Goal: Book appointment/travel/reservation

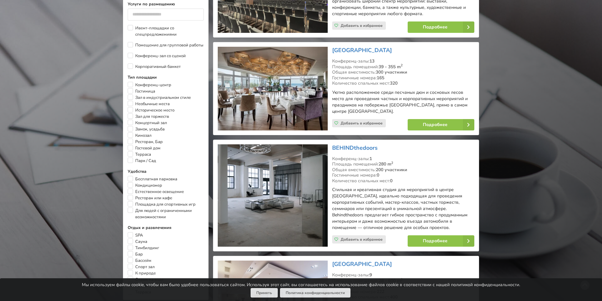
scroll to position [380, 0]
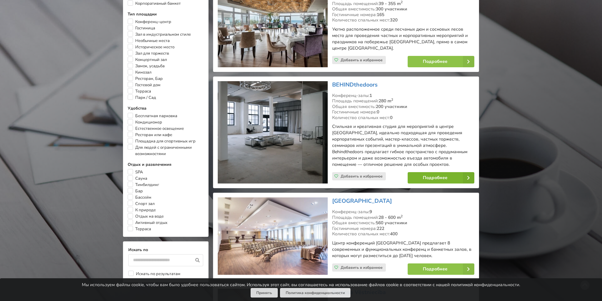
click at [436, 179] on link "Подробнее" at bounding box center [441, 177] width 67 height 11
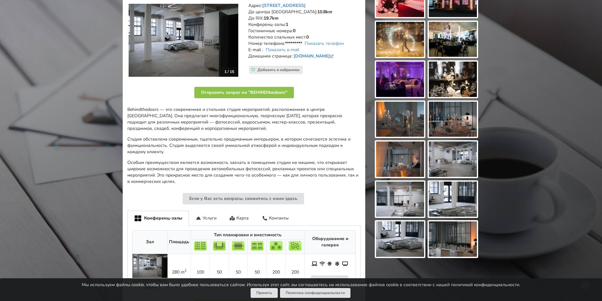
scroll to position [127, 0]
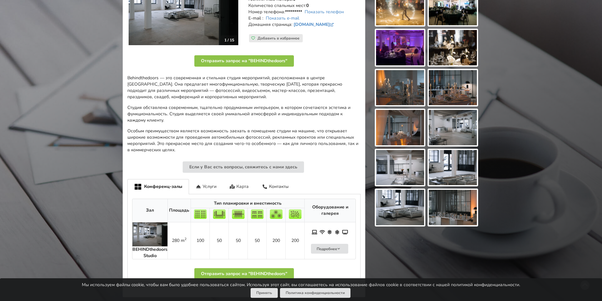
click at [240, 186] on div "Карта" at bounding box center [239, 186] width 33 height 15
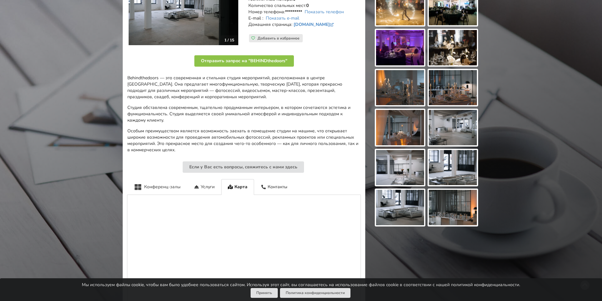
click at [171, 186] on div "Конференц-залы" at bounding box center [157, 186] width 60 height 15
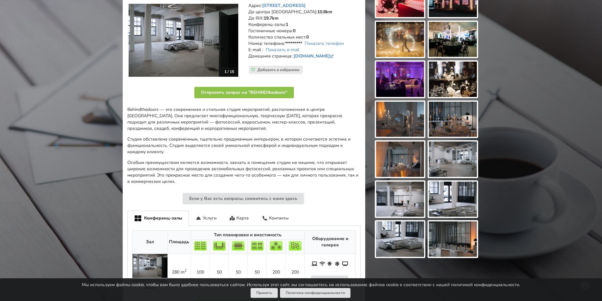
scroll to position [0, 0]
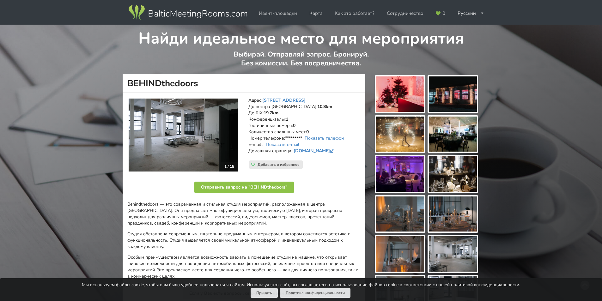
click at [412, 106] on img at bounding box center [400, 94] width 48 height 35
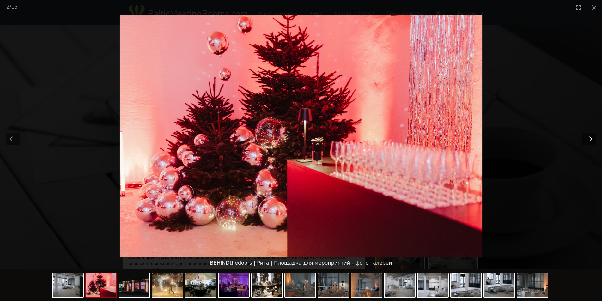
click at [590, 138] on button "Next slide" at bounding box center [589, 139] width 13 height 12
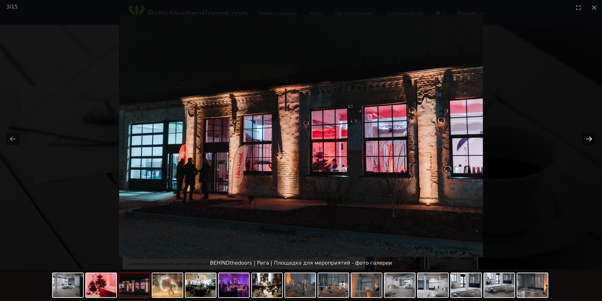
click at [590, 138] on button "Next slide" at bounding box center [589, 139] width 13 height 12
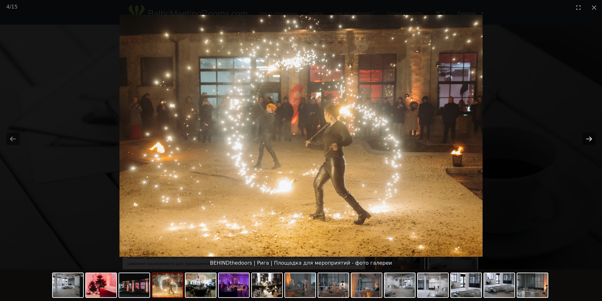
click at [590, 138] on button "Next slide" at bounding box center [589, 139] width 13 height 12
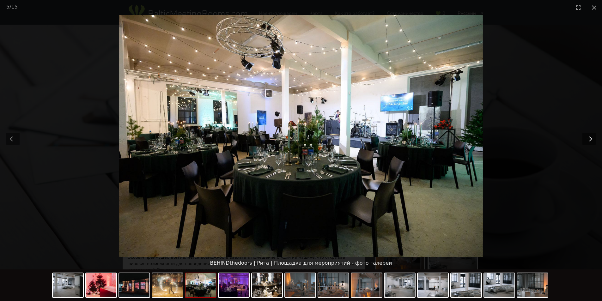
click at [590, 138] on button "Next slide" at bounding box center [589, 139] width 13 height 12
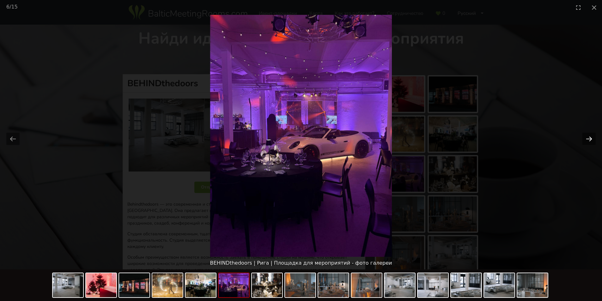
click at [590, 138] on button "Next slide" at bounding box center [589, 139] width 13 height 12
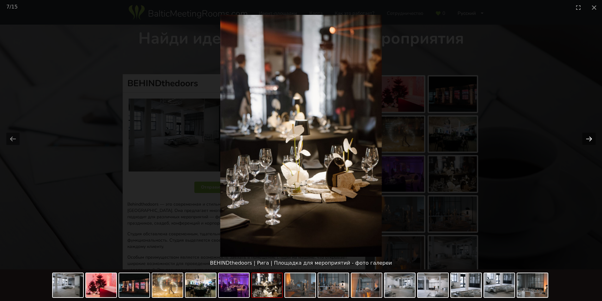
click at [590, 138] on button "Next slide" at bounding box center [589, 139] width 13 height 12
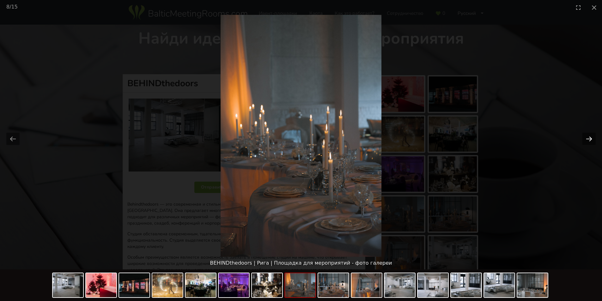
click at [590, 138] on button "Next slide" at bounding box center [589, 139] width 13 height 12
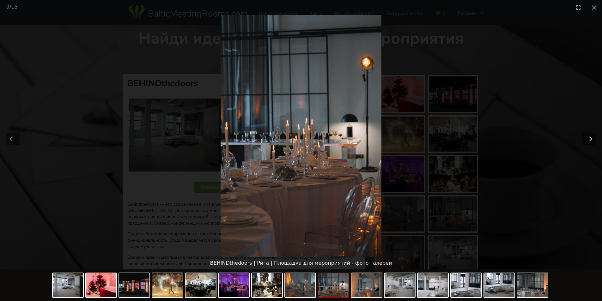
click at [590, 138] on button "Next slide" at bounding box center [589, 139] width 13 height 12
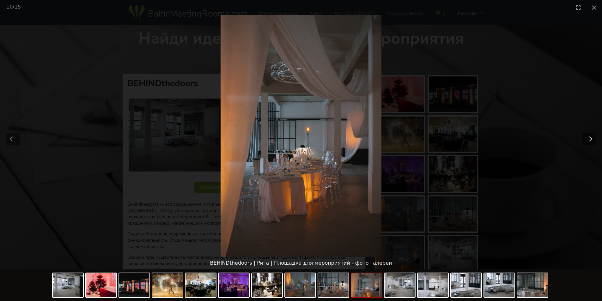
click at [590, 138] on button "Next slide" at bounding box center [589, 139] width 13 height 12
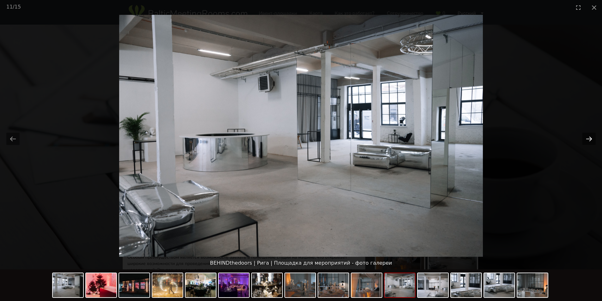
click at [590, 138] on button "Next slide" at bounding box center [589, 139] width 13 height 12
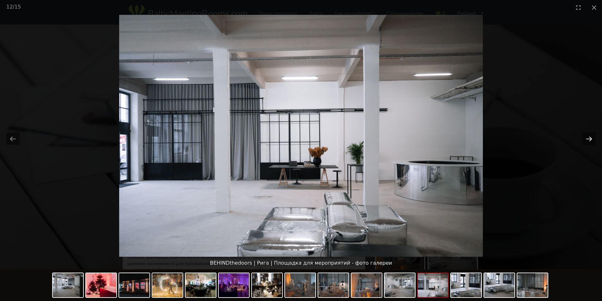
click at [590, 138] on button "Next slide" at bounding box center [589, 139] width 13 height 12
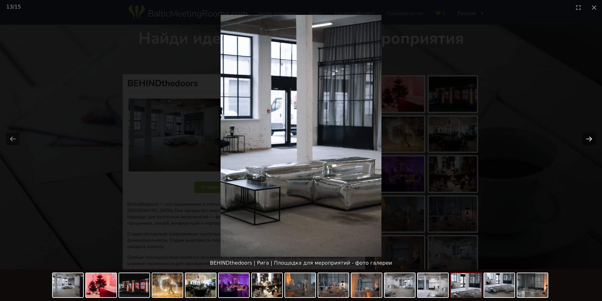
click at [590, 138] on button "Next slide" at bounding box center [589, 139] width 13 height 12
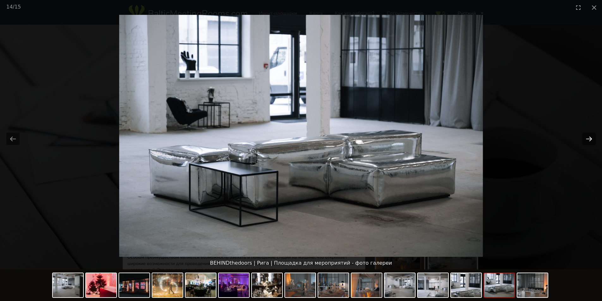
click at [590, 138] on button "Next slide" at bounding box center [589, 139] width 13 height 12
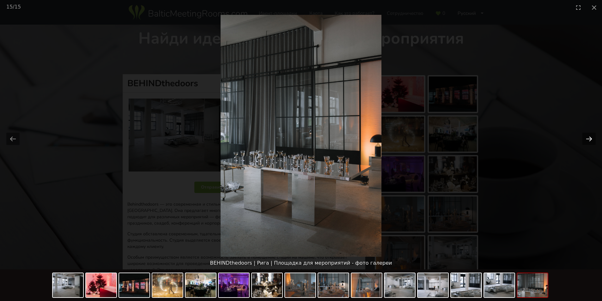
click at [590, 138] on button "Next slide" at bounding box center [589, 139] width 13 height 12
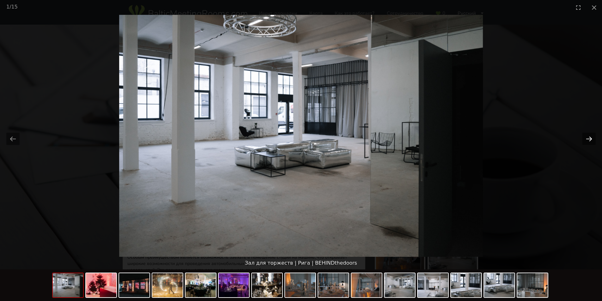
click at [590, 138] on button "Next slide" at bounding box center [589, 139] width 13 height 12
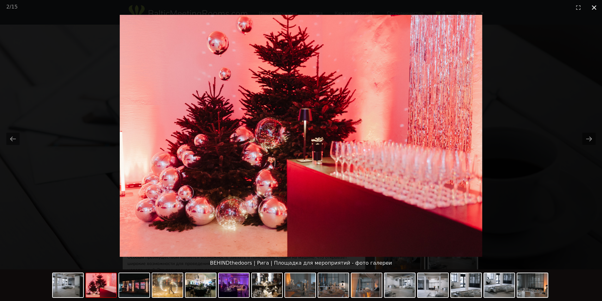
click at [594, 9] on button "Close gallery" at bounding box center [595, 7] width 16 height 15
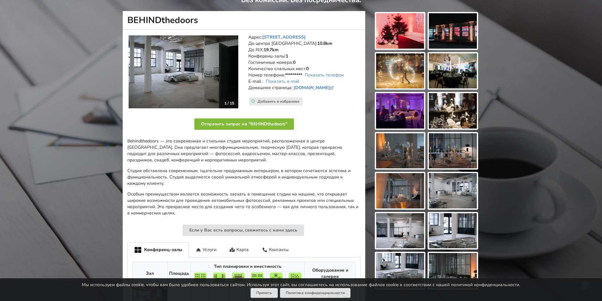
scroll to position [158, 0]
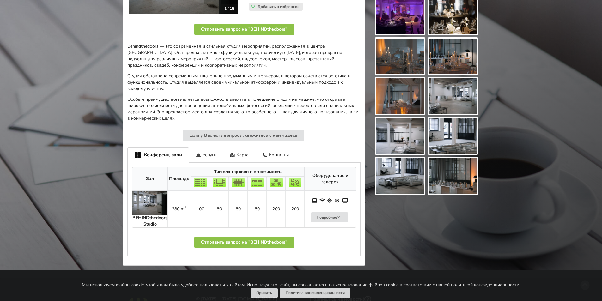
click at [206, 155] on div "Услуги" at bounding box center [206, 155] width 34 height 15
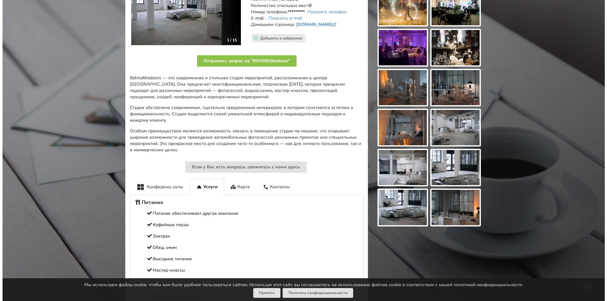
scroll to position [0, 0]
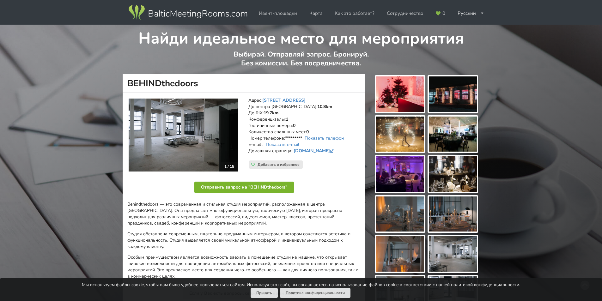
click at [229, 187] on button "Отправить запрос на "BEHINDthedoors"" at bounding box center [245, 187] width 100 height 11
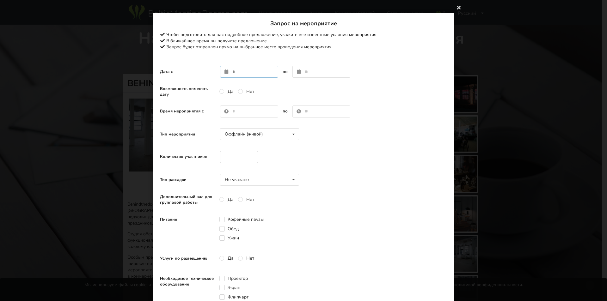
click at [234, 73] on input "text" at bounding box center [249, 72] width 58 height 12
type input "**********"
click at [295, 73] on input "**********" at bounding box center [322, 72] width 58 height 12
click at [306, 73] on input "**********" at bounding box center [322, 72] width 58 height 12
type input "**********"
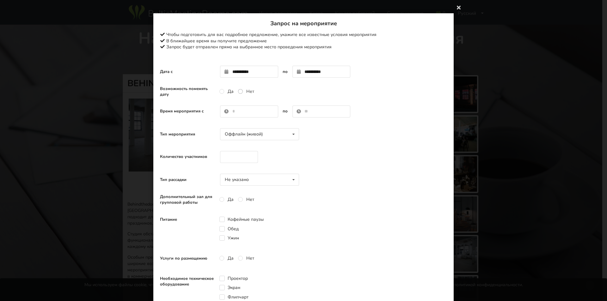
click at [238, 91] on label "Нет" at bounding box center [246, 91] width 16 height 5
click at [228, 111] on input "text" at bounding box center [249, 112] width 58 height 12
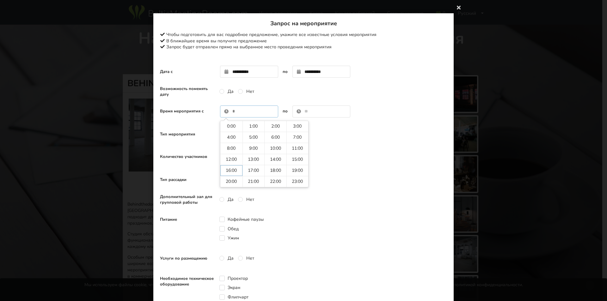
type input "*****"
click at [306, 114] on input "text" at bounding box center [322, 112] width 58 height 12
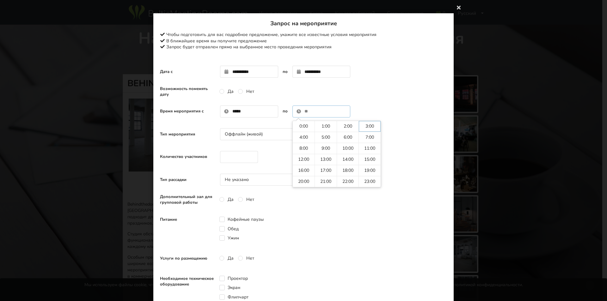
type input "****"
click at [226, 158] on input "number" at bounding box center [239, 157] width 38 height 12
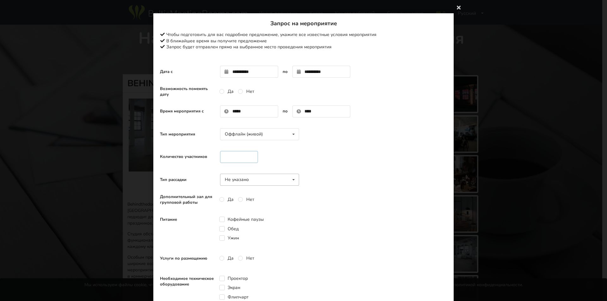
type input "**"
click at [238, 180] on div "Не указано" at bounding box center [237, 180] width 24 height 4
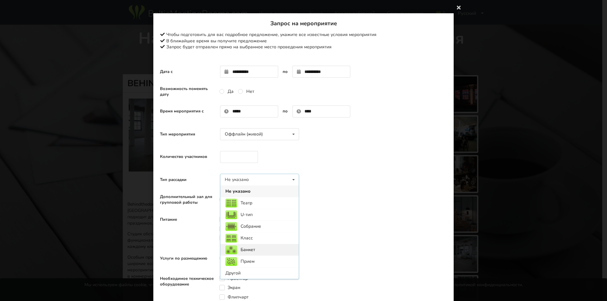
click at [246, 251] on div "Банкет" at bounding box center [259, 250] width 78 height 12
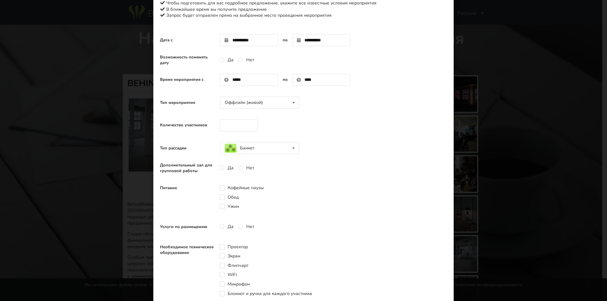
scroll to position [63, 0]
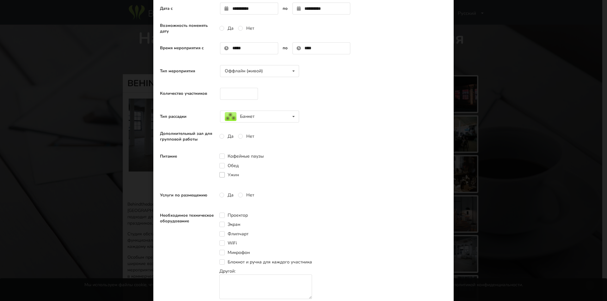
click at [220, 173] on div "Кофейные паузы Обед Ужин" at bounding box center [247, 165] width 57 height 31
click at [220, 173] on label "Ужин" at bounding box center [229, 174] width 20 height 5
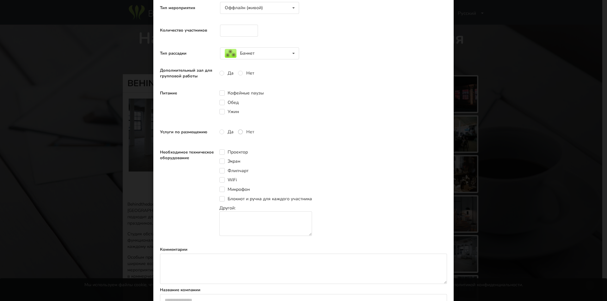
click at [238, 133] on label "Нет" at bounding box center [246, 131] width 16 height 5
click at [220, 180] on label "WiFi" at bounding box center [227, 179] width 17 height 5
click at [221, 188] on label "Микрофон" at bounding box center [234, 189] width 30 height 5
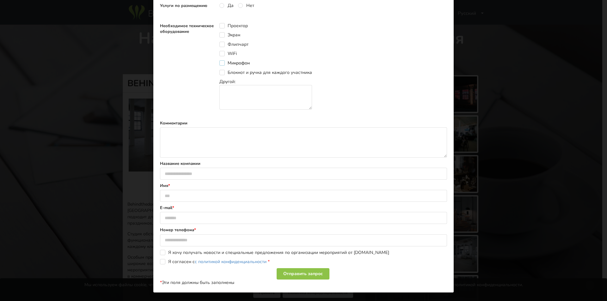
scroll to position [253, 0]
click at [204, 173] on input "text" at bounding box center [303, 174] width 287 height 12
type input "*"
type input "**********"
click at [174, 195] on input "********" at bounding box center [303, 196] width 287 height 12
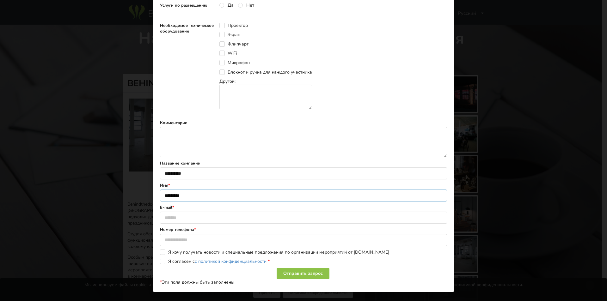
click at [198, 200] on input "********" at bounding box center [303, 196] width 287 height 12
type input "**********"
click at [178, 240] on input "text" at bounding box center [303, 240] width 287 height 12
type input "********"
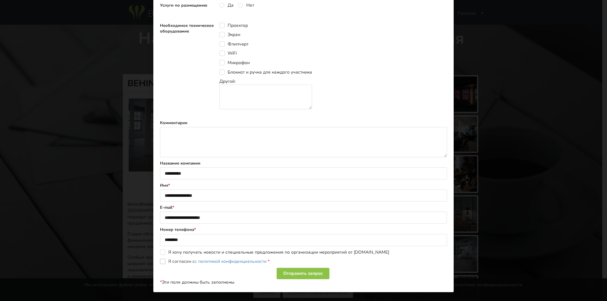
click at [161, 262] on label "Я согласен с с политикой конфиденциальности *" at bounding box center [215, 261] width 110 height 5
click at [309, 275] on div "Отправить запрос" at bounding box center [303, 273] width 53 height 11
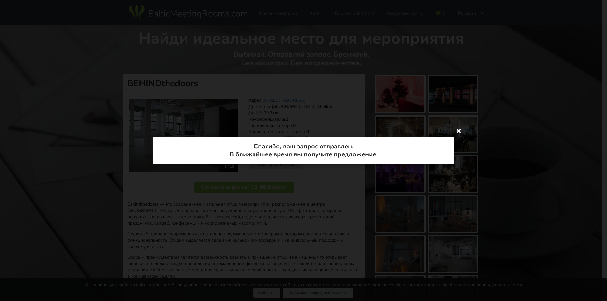
click at [458, 132] on icon at bounding box center [459, 131] width 10 height 10
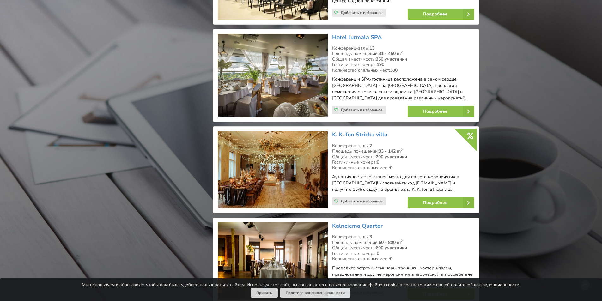
scroll to position [2593, 0]
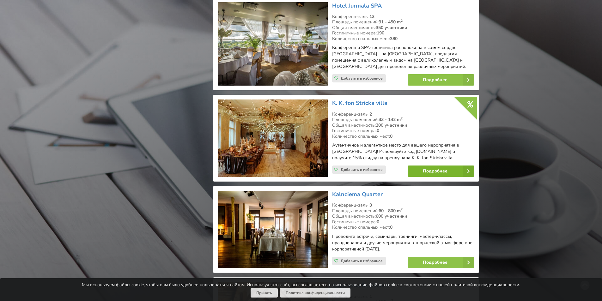
click at [425, 166] on link "Подробнее" at bounding box center [441, 171] width 67 height 11
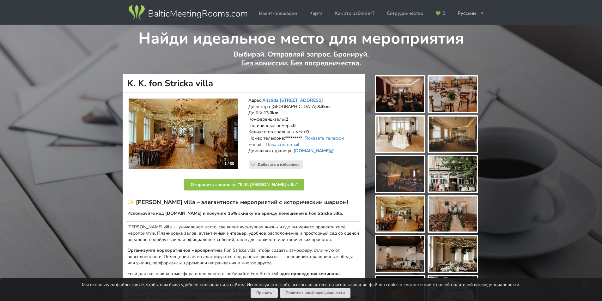
click at [401, 100] on img at bounding box center [400, 94] width 48 height 35
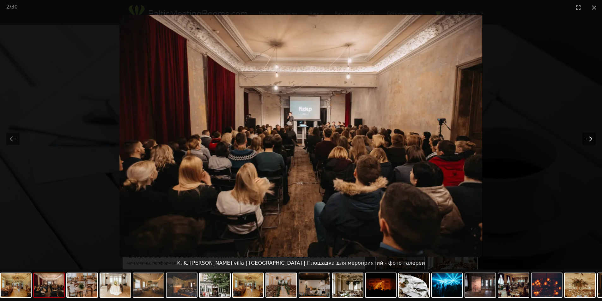
click at [587, 136] on button "Next slide" at bounding box center [589, 139] width 13 height 12
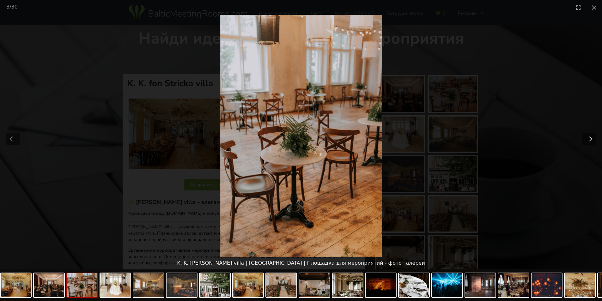
click at [587, 136] on button "Next slide" at bounding box center [589, 139] width 13 height 12
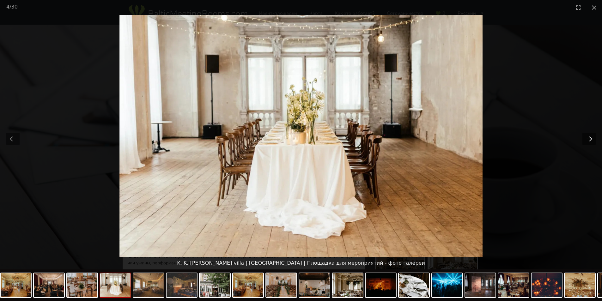
click at [587, 136] on button "Next slide" at bounding box center [589, 139] width 13 height 12
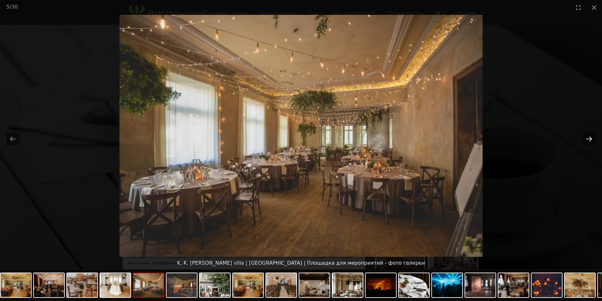
click at [587, 136] on button "Next slide" at bounding box center [589, 139] width 13 height 12
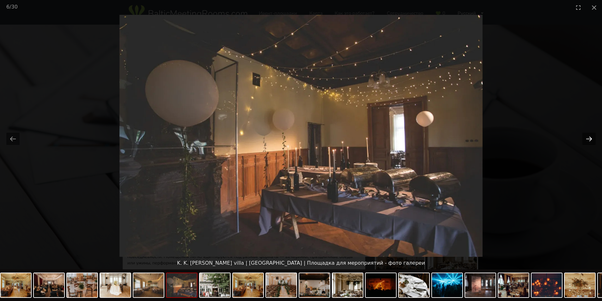
click at [587, 136] on button "Next slide" at bounding box center [589, 139] width 13 height 12
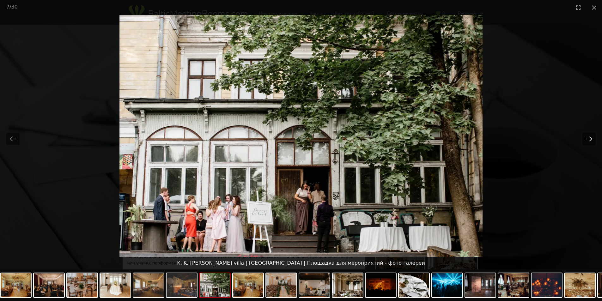
click at [587, 136] on button "Next slide" at bounding box center [589, 139] width 13 height 12
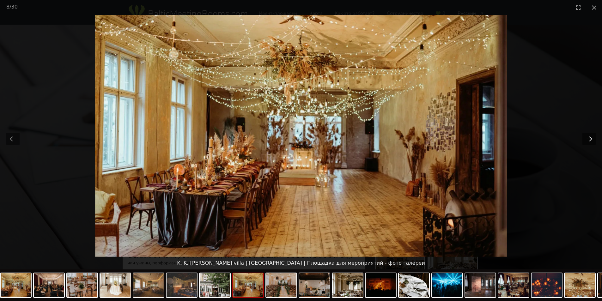
click at [587, 136] on button "Next slide" at bounding box center [589, 139] width 13 height 12
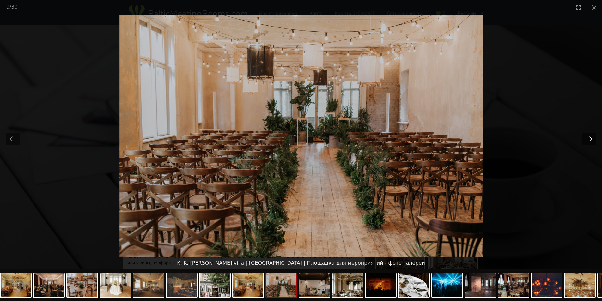
click at [587, 136] on button "Next slide" at bounding box center [589, 139] width 13 height 12
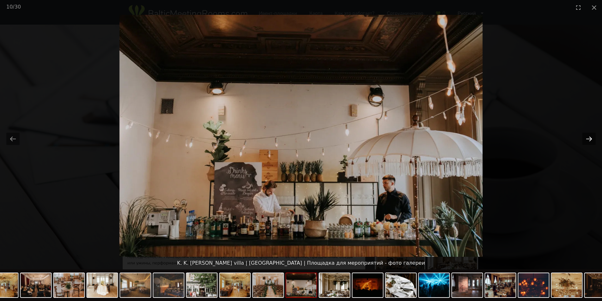
click at [587, 136] on button "Next slide" at bounding box center [589, 139] width 13 height 12
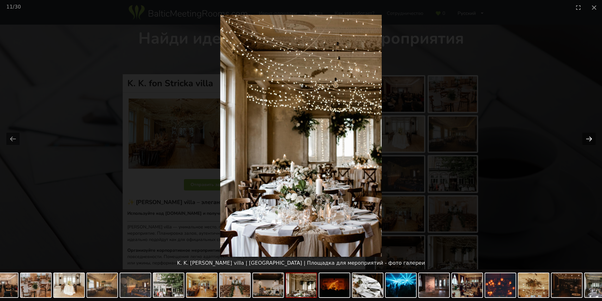
click at [587, 136] on button "Next slide" at bounding box center [589, 139] width 13 height 12
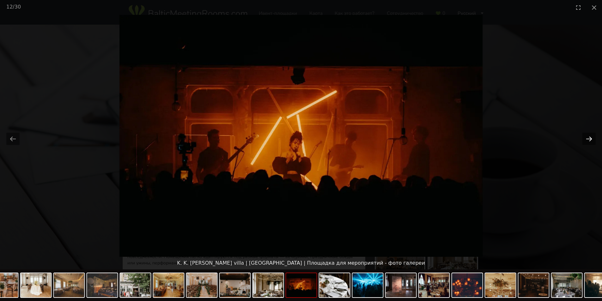
click at [587, 136] on button "Next slide" at bounding box center [589, 139] width 13 height 12
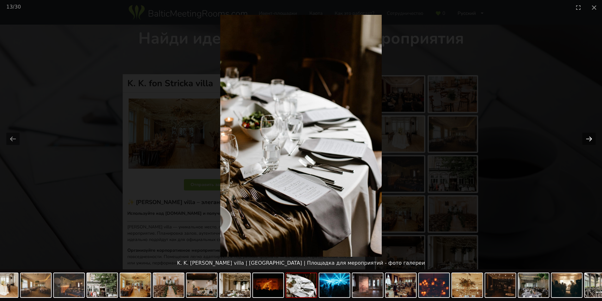
click at [587, 136] on button "Next slide" at bounding box center [589, 139] width 13 height 12
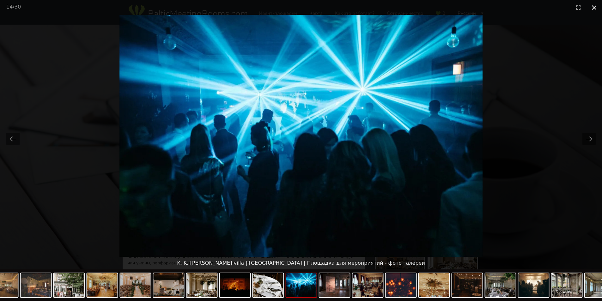
click at [594, 8] on button "Close gallery" at bounding box center [595, 7] width 16 height 15
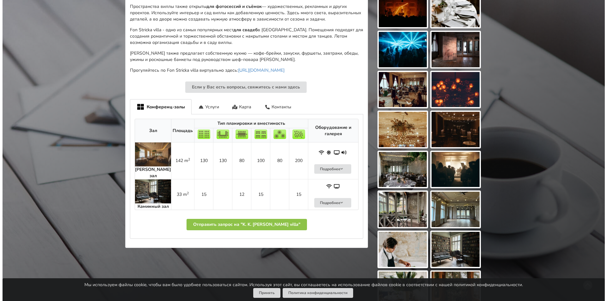
scroll to position [253, 0]
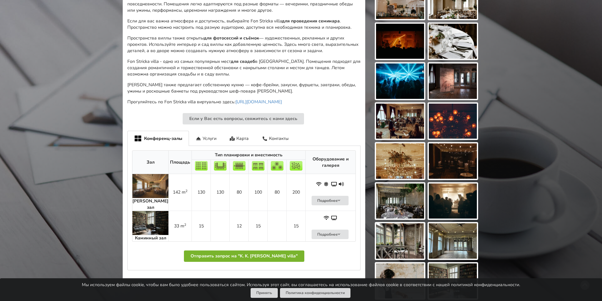
click at [244, 251] on button "Отправить запрос на "K. K. fon Stricka villa"" at bounding box center [244, 256] width 120 height 11
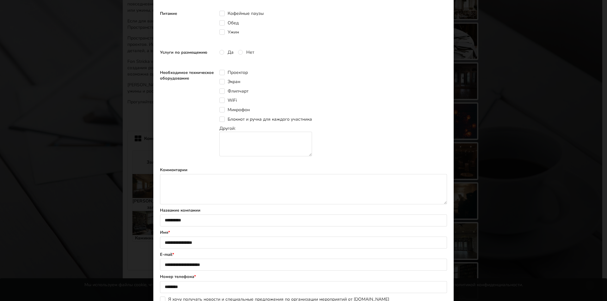
scroll to position [269, 0]
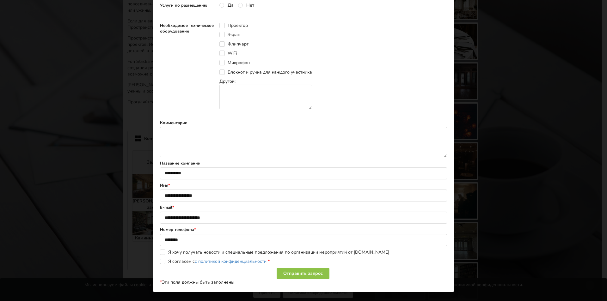
click at [161, 263] on label "Я согласен с с политикой конфиденциальности *" at bounding box center [215, 261] width 110 height 5
click at [308, 277] on div "Отправить запрос" at bounding box center [303, 273] width 53 height 11
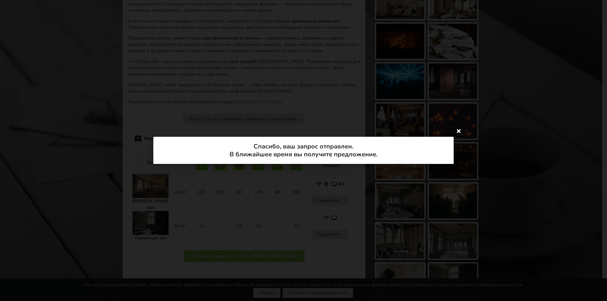
click at [459, 131] on icon at bounding box center [459, 131] width 10 height 10
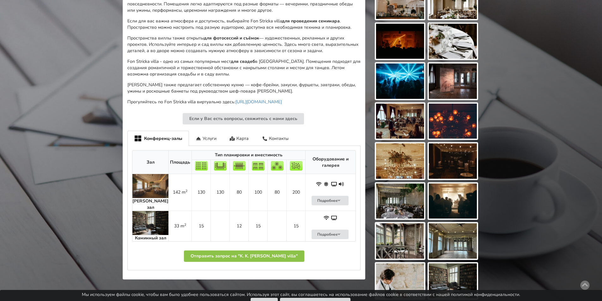
scroll to position [253, 0]
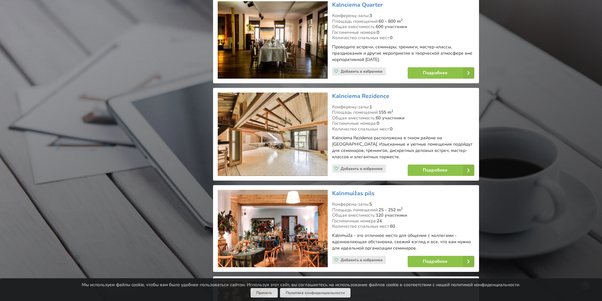
scroll to position [2815, 0]
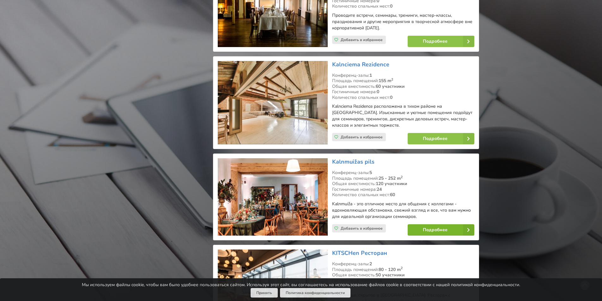
click at [439, 225] on link "Подробнее" at bounding box center [441, 230] width 67 height 11
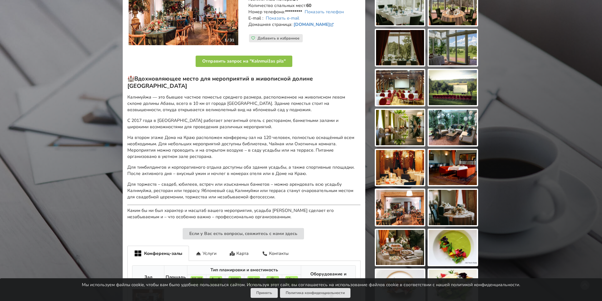
scroll to position [158, 0]
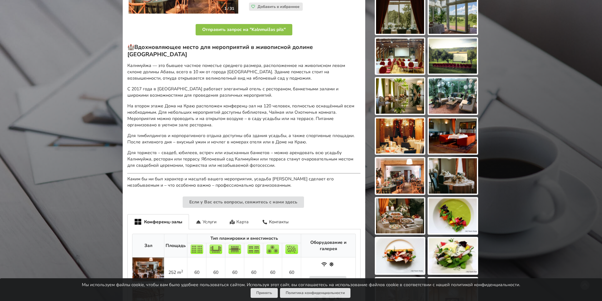
click at [239, 216] on div "Карта" at bounding box center [239, 221] width 33 height 15
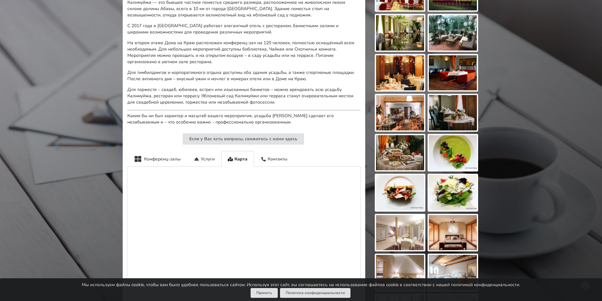
scroll to position [253, 0]
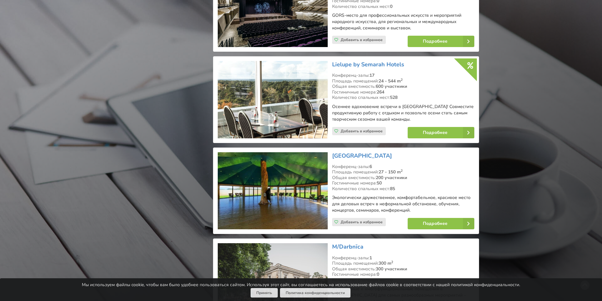
scroll to position [3511, 0]
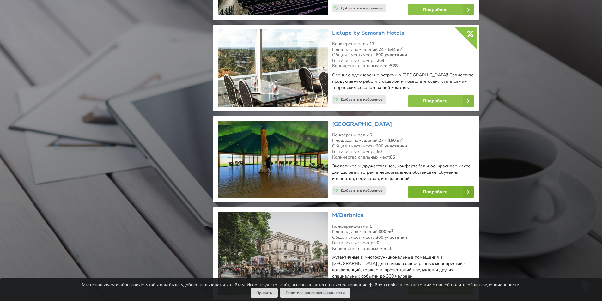
click at [428, 187] on link "Подробнее" at bounding box center [441, 192] width 67 height 11
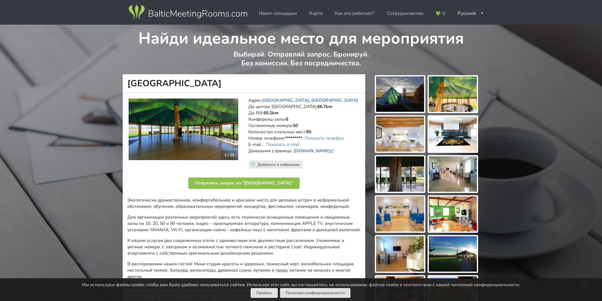
click at [401, 102] on img at bounding box center [400, 94] width 48 height 35
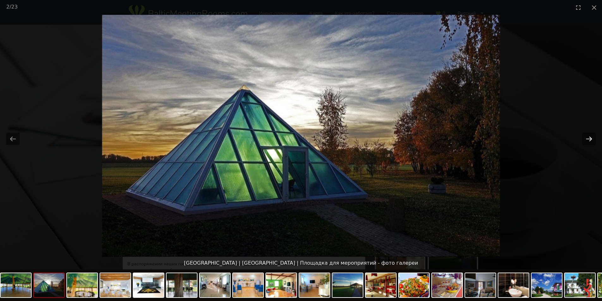
click at [590, 138] on button "Next slide" at bounding box center [589, 139] width 13 height 12
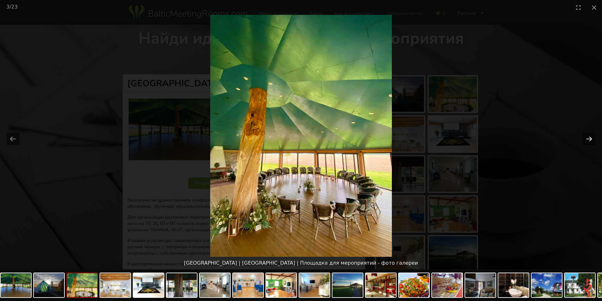
click at [590, 138] on button "Next slide" at bounding box center [589, 139] width 13 height 12
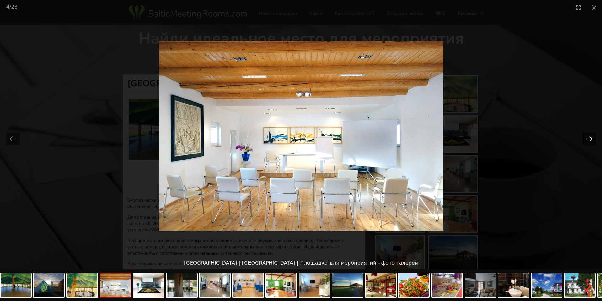
click at [590, 138] on button "Next slide" at bounding box center [589, 139] width 13 height 12
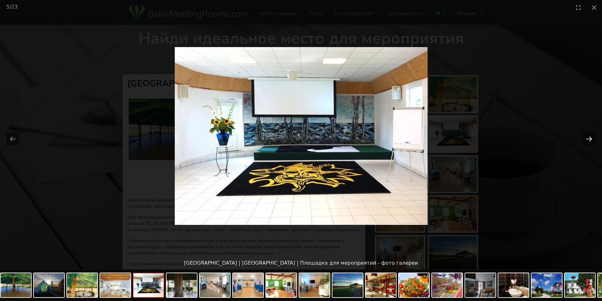
click at [590, 138] on button "Next slide" at bounding box center [589, 139] width 13 height 12
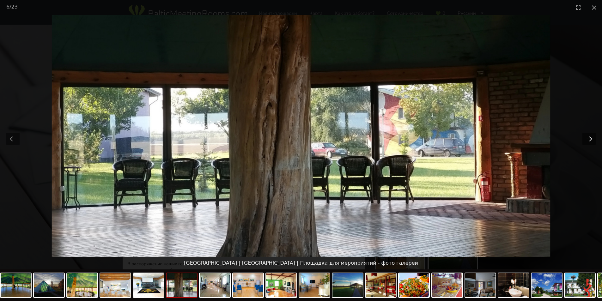
click at [590, 138] on button "Next slide" at bounding box center [589, 139] width 13 height 12
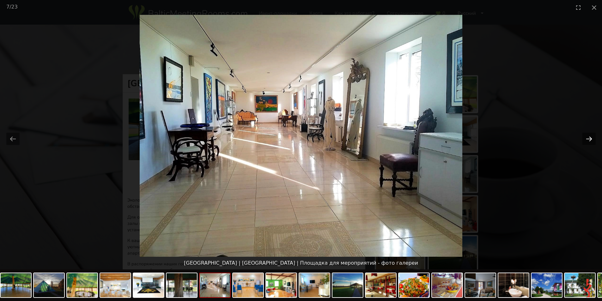
click at [590, 138] on button "Next slide" at bounding box center [589, 139] width 13 height 12
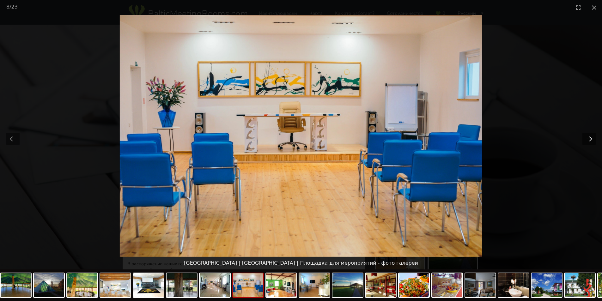
click at [590, 138] on button "Next slide" at bounding box center [589, 139] width 13 height 12
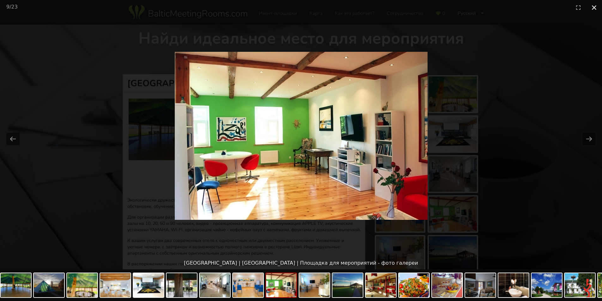
click at [592, 6] on button "Close gallery" at bounding box center [595, 7] width 16 height 15
